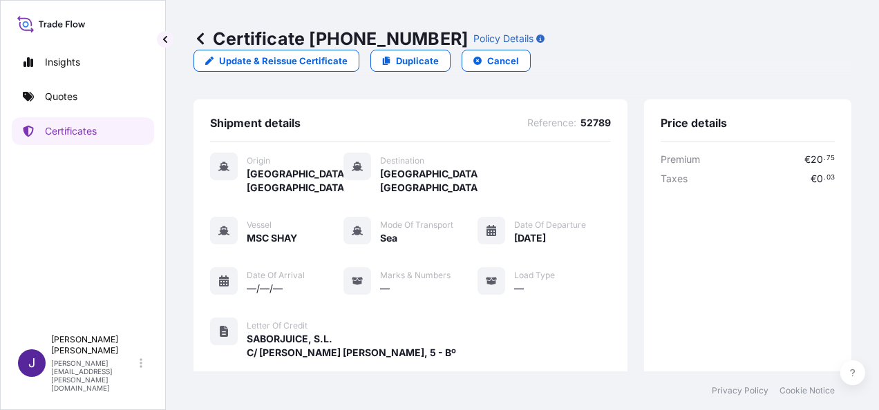
scroll to position [355, 0]
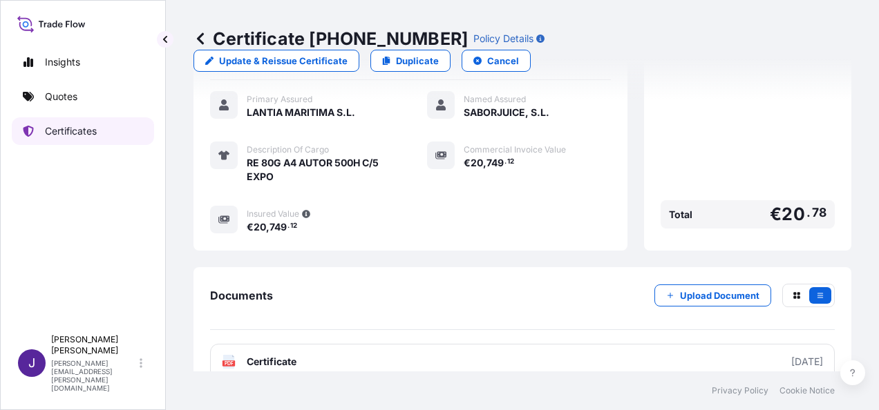
click at [71, 134] on p "Certificates" at bounding box center [71, 131] width 52 height 14
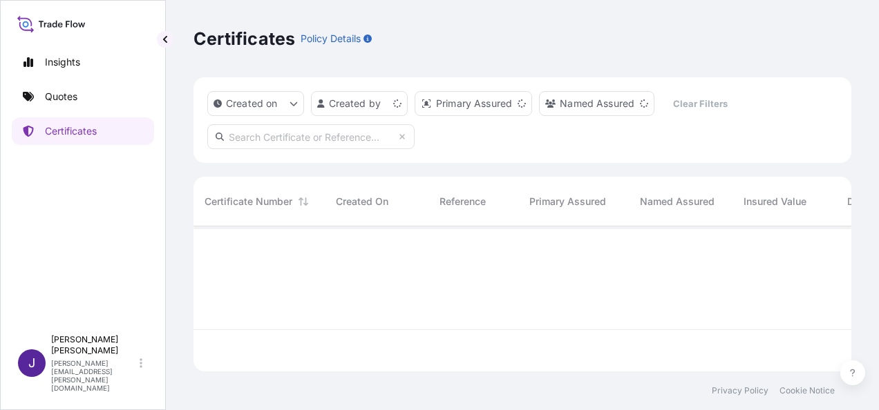
scroll to position [142, 647]
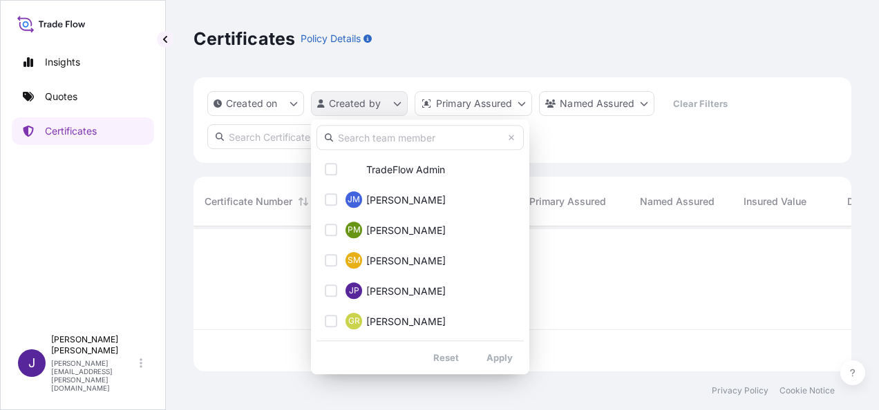
click at [396, 101] on html "Insights Quotes Certificates J [PERSON_NAME] [PERSON_NAME][EMAIL_ADDRESS][PERSO…" at bounding box center [439, 205] width 879 height 410
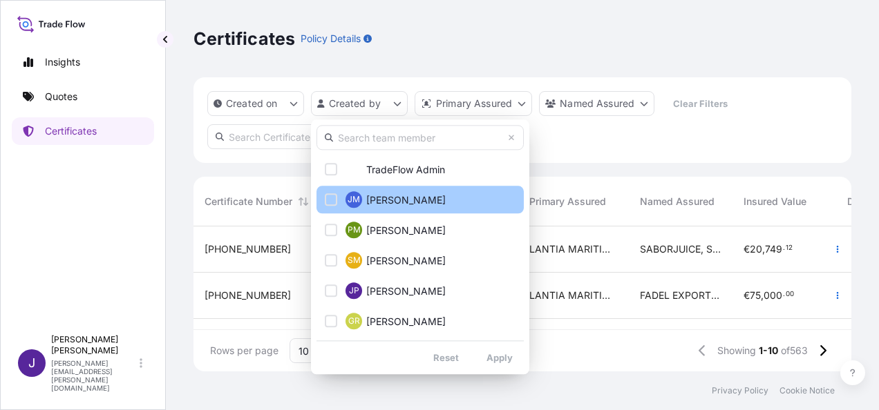
click at [333, 202] on div "Select Option" at bounding box center [331, 199] width 12 height 12
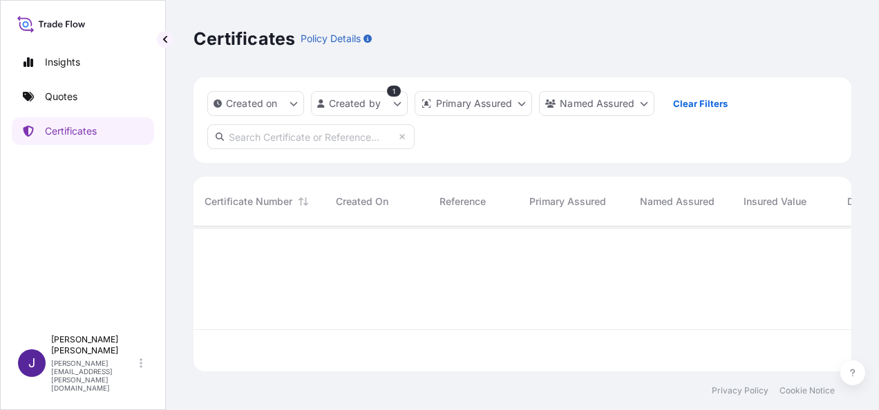
scroll to position [184, 647]
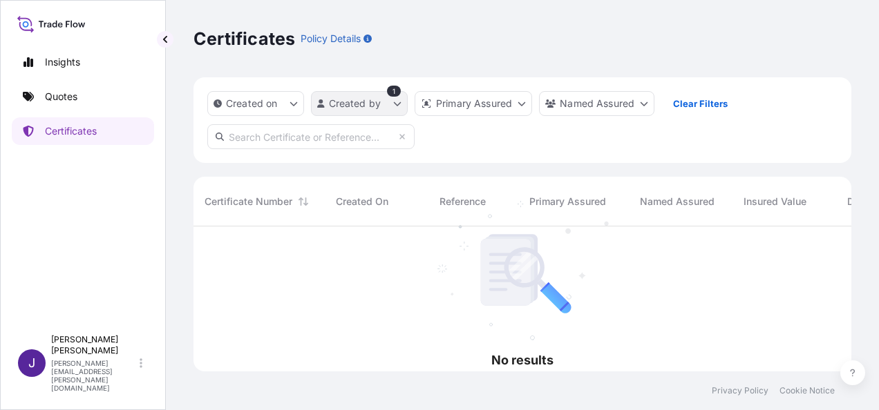
click at [392, 102] on html "Insights Quotes Certificates J [PERSON_NAME] [PERSON_NAME][EMAIL_ADDRESS][PERSO…" at bounding box center [439, 205] width 879 height 410
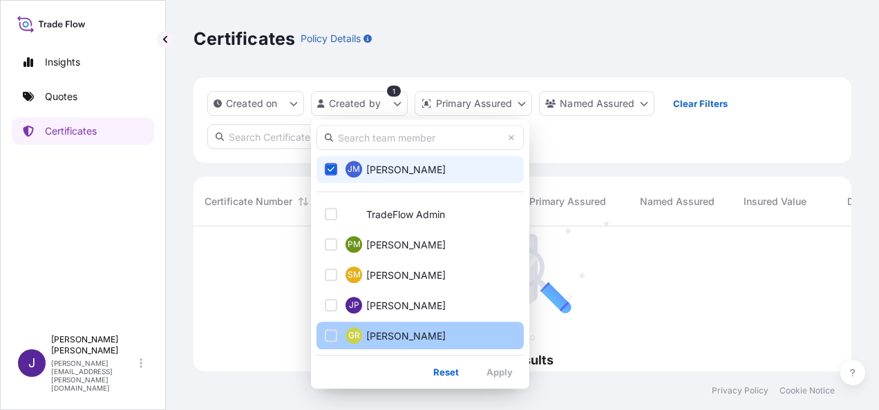
click at [330, 340] on div "Select Option" at bounding box center [331, 336] width 12 height 12
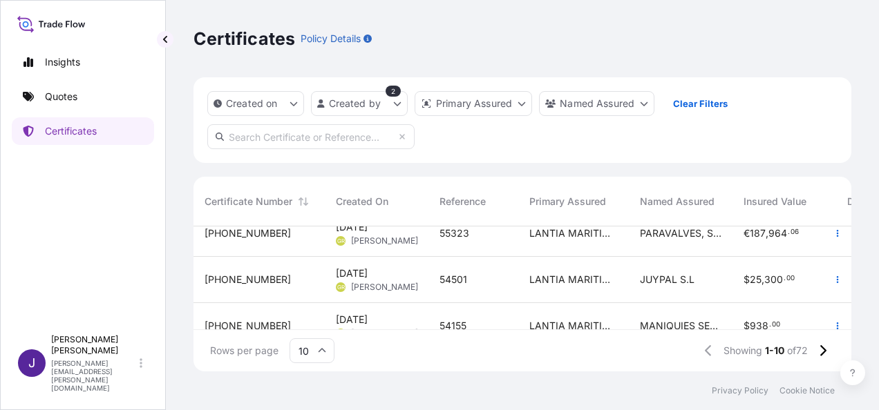
scroll to position [0, 0]
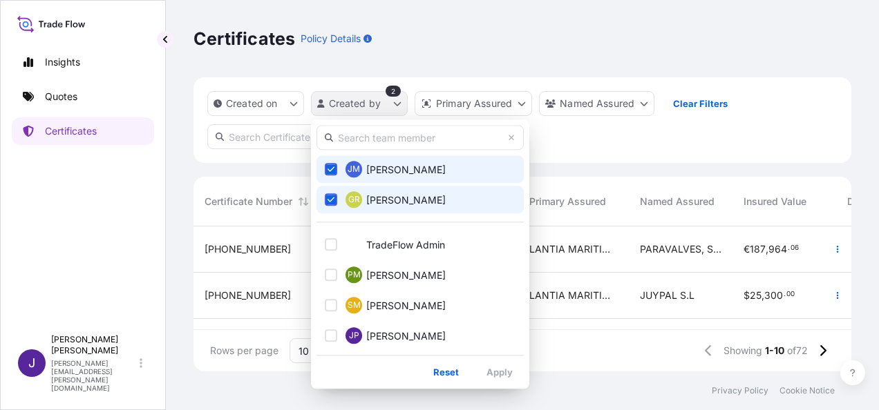
click at [399, 107] on html "Insights Quotes Certificates J [PERSON_NAME] [PERSON_NAME][EMAIL_ADDRESS][PERSO…" at bounding box center [439, 205] width 879 height 410
click at [337, 170] on button "[PERSON_NAME]" at bounding box center [419, 169] width 207 height 28
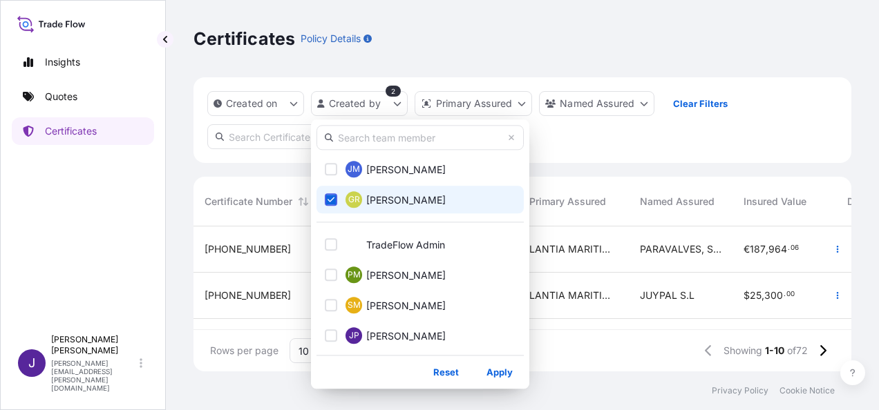
click at [330, 196] on icon "Select Option" at bounding box center [332, 200] width 8 height 8
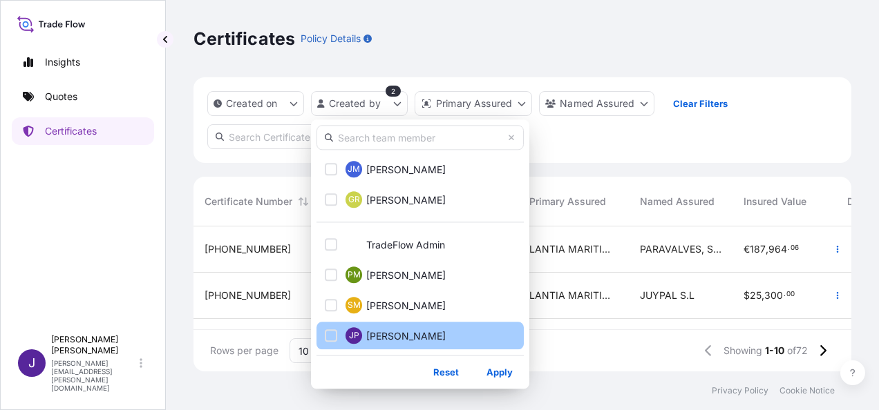
click at [332, 339] on div "Select Option" at bounding box center [331, 336] width 12 height 12
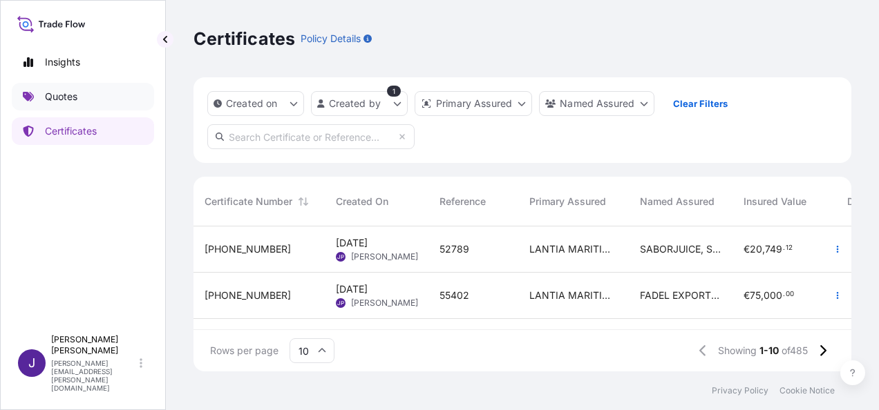
click at [73, 91] on p "Quotes" at bounding box center [61, 97] width 32 height 14
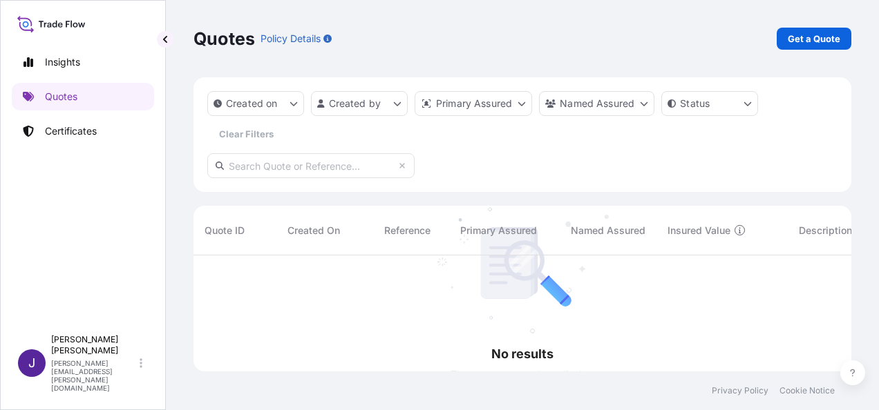
scroll to position [155, 647]
